Goal: Information Seeking & Learning: Learn about a topic

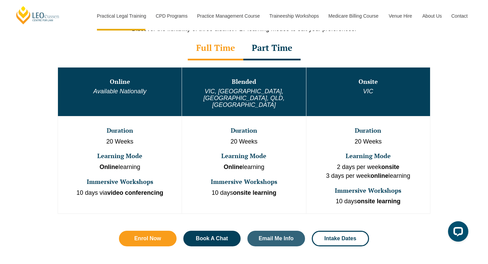
scroll to position [346, 0]
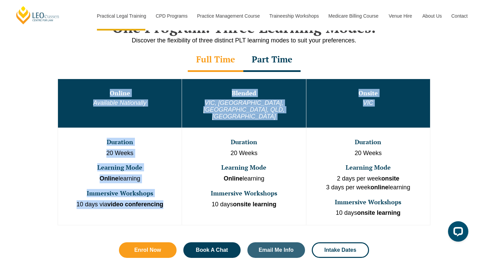
drag, startPoint x: 110, startPoint y: 95, endPoint x: 165, endPoint y: 192, distance: 111.9
click at [165, 192] on tbody "Online Available Nationally Blended [GEOGRAPHIC_DATA], [GEOGRAPHIC_DATA], [GEOG…" at bounding box center [244, 152] width 373 height 146
click at [165, 200] on p "10 days via video conferencing" at bounding box center [120, 204] width 122 height 9
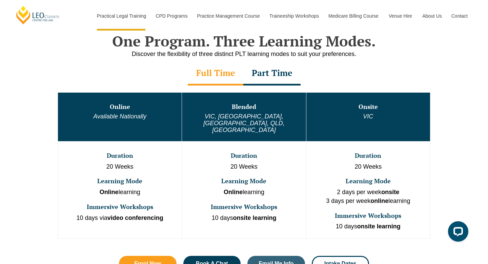
scroll to position [328, 0]
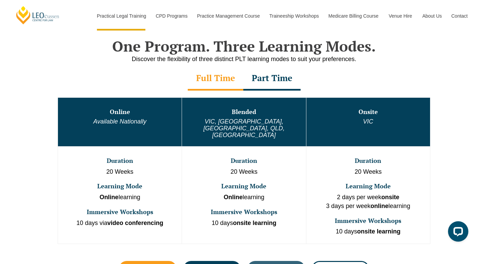
click at [260, 82] on div "Part Time" at bounding box center [271, 79] width 57 height 24
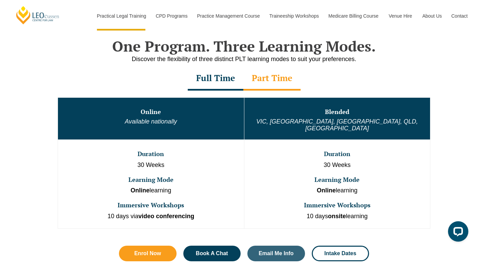
click at [220, 79] on div "Full Time" at bounding box center [216, 79] width 56 height 24
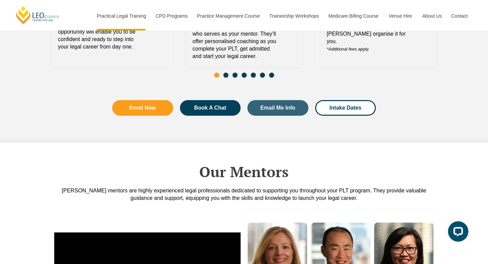
scroll to position [1676, 0]
